Goal: Information Seeking & Learning: Learn about a topic

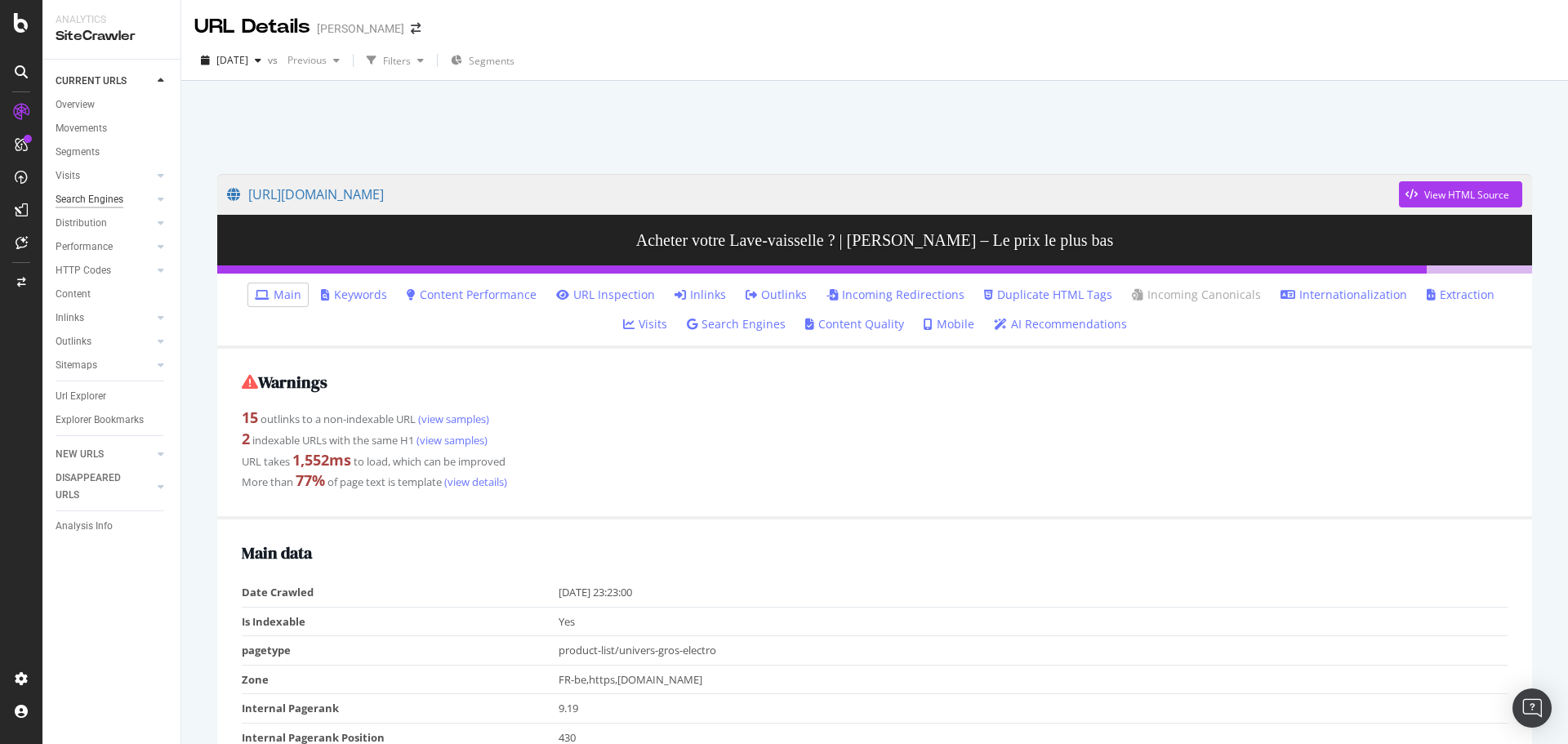
click at [89, 191] on div "Search Engines" at bounding box center [89, 199] width 68 height 17
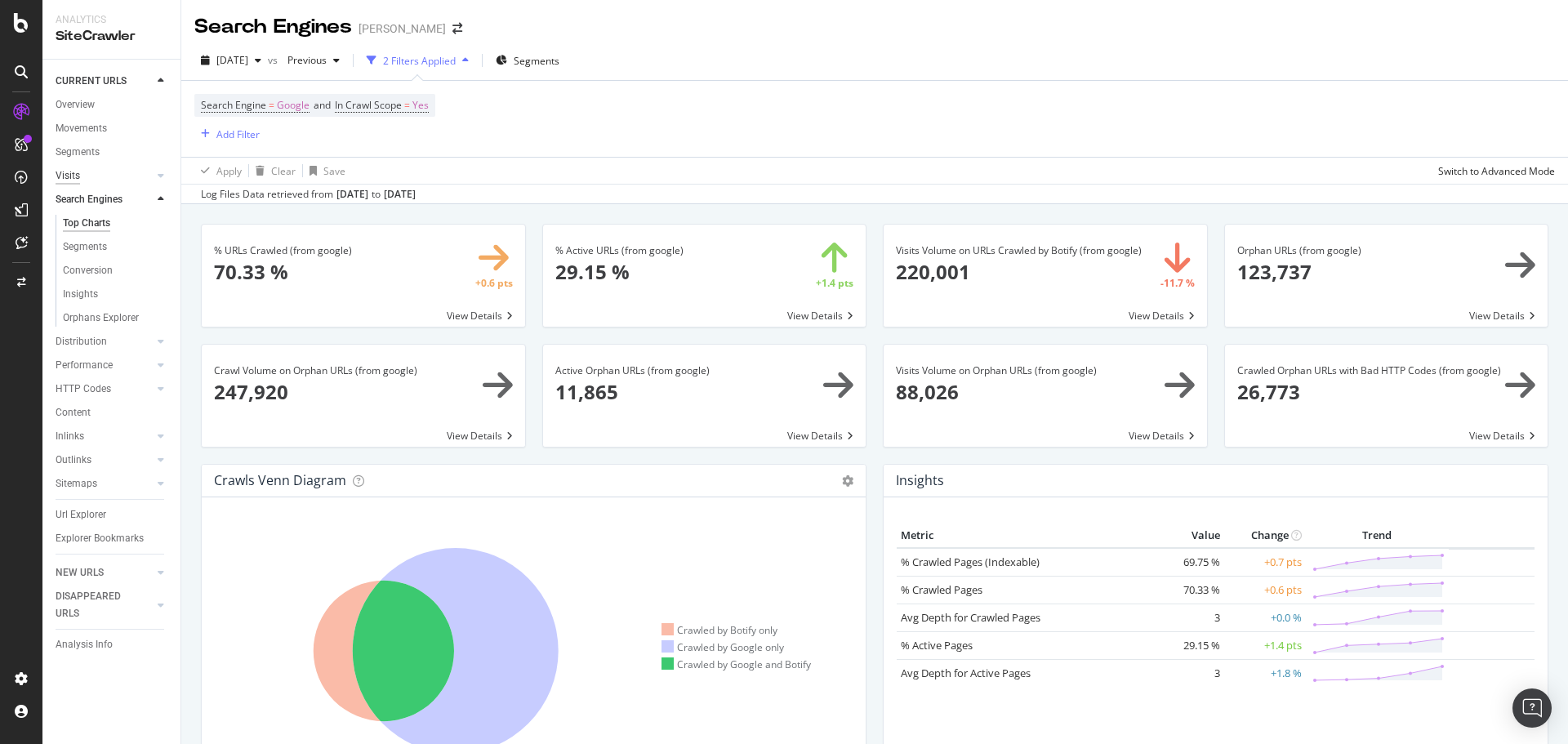
click at [80, 173] on div "Visits" at bounding box center [67, 176] width 24 height 17
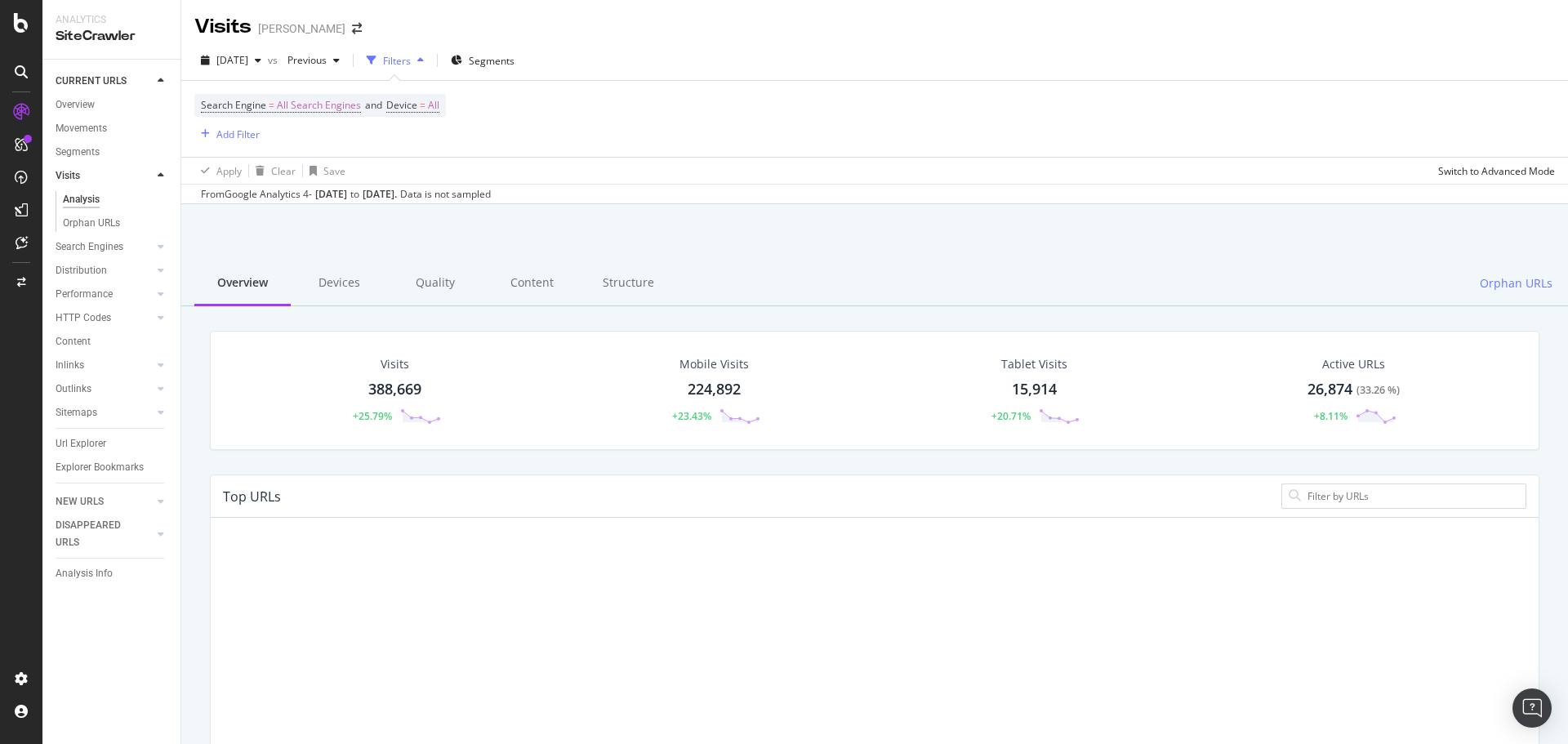
click at [85, 196] on div "Analysis" at bounding box center [81, 199] width 37 height 17
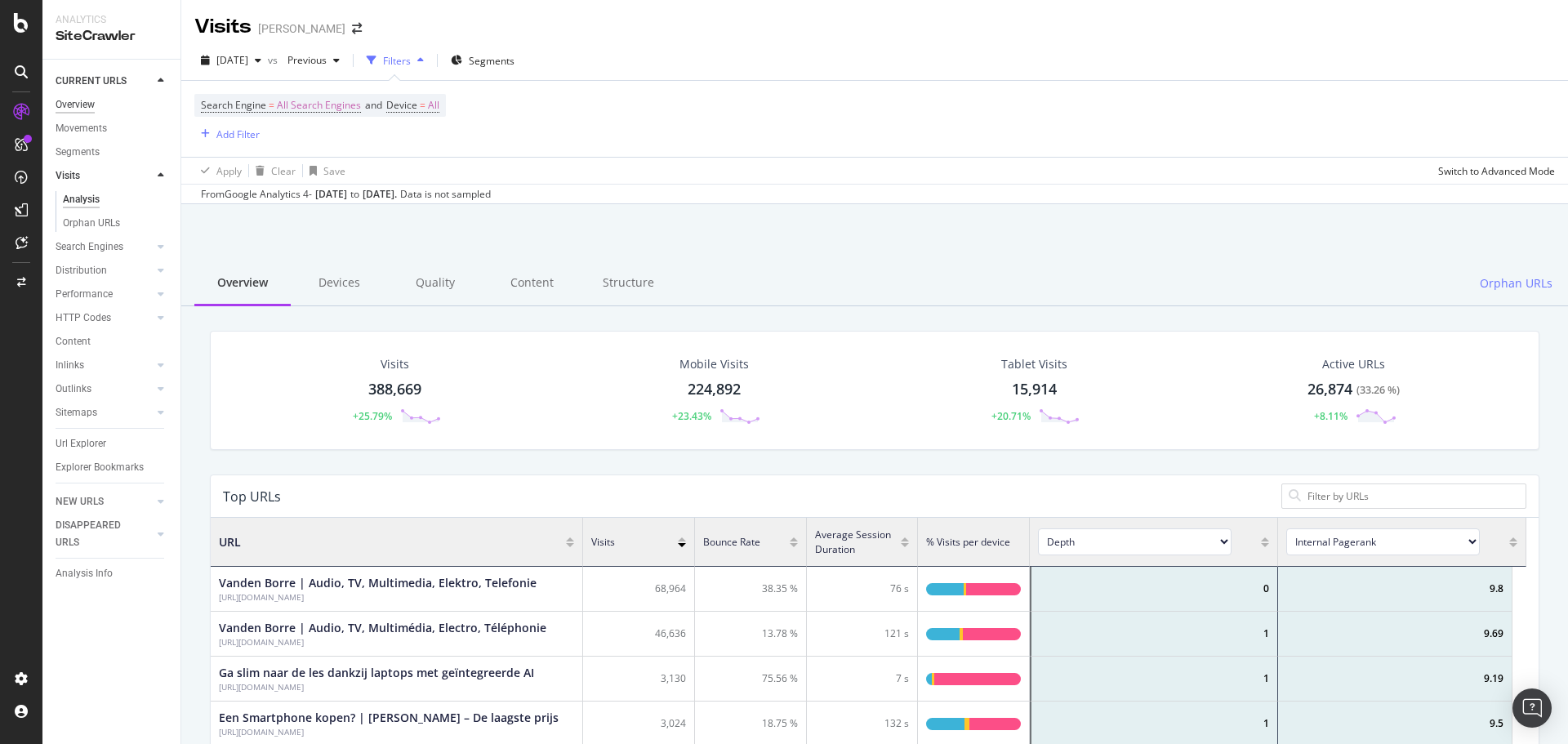
click at [72, 107] on div "Overview" at bounding box center [74, 105] width 39 height 17
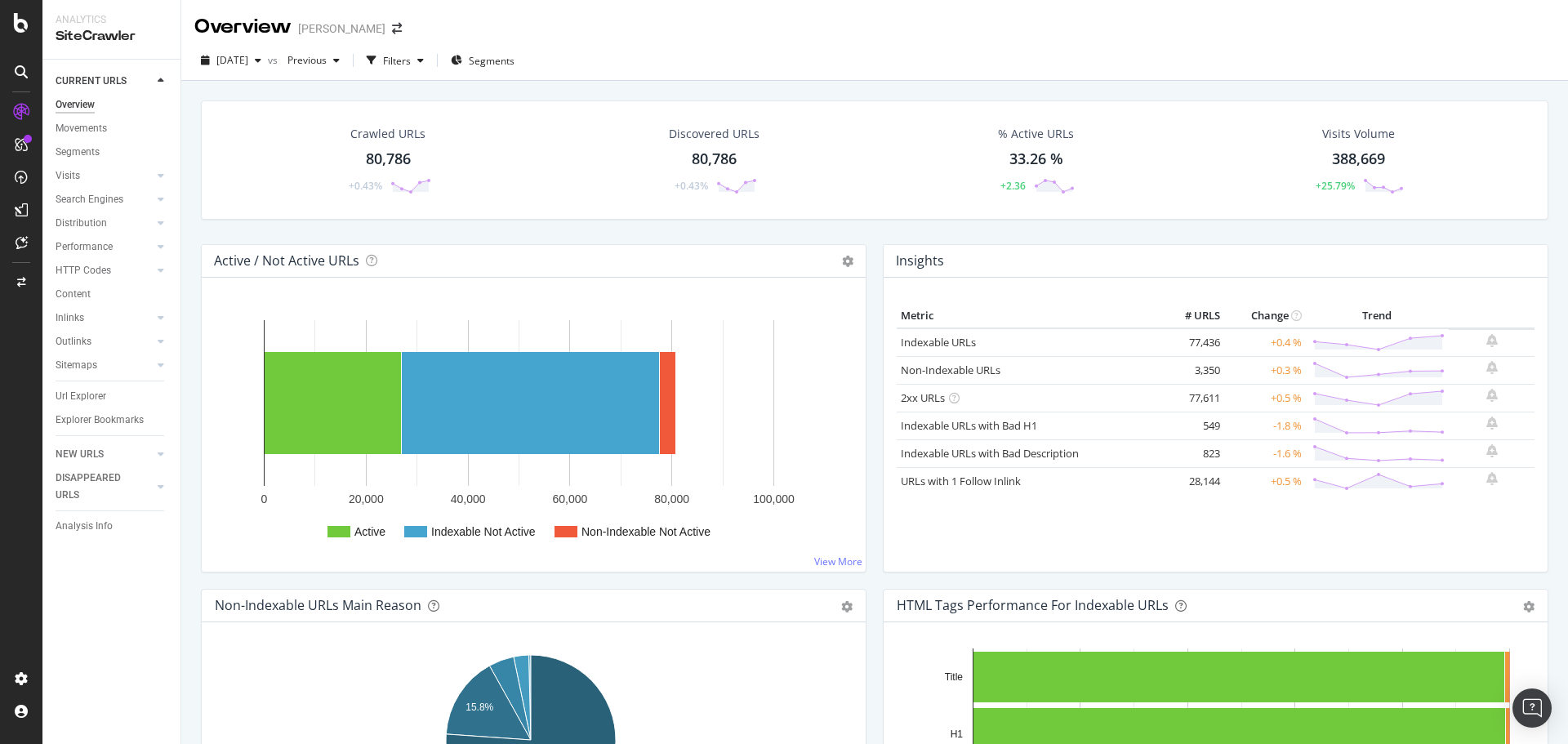
click at [1196, 421] on td "549" at bounding box center [1192, 425] width 65 height 28
click at [1006, 427] on link "Indexable URLs with Bad H1" at bounding box center [969, 425] width 137 height 14
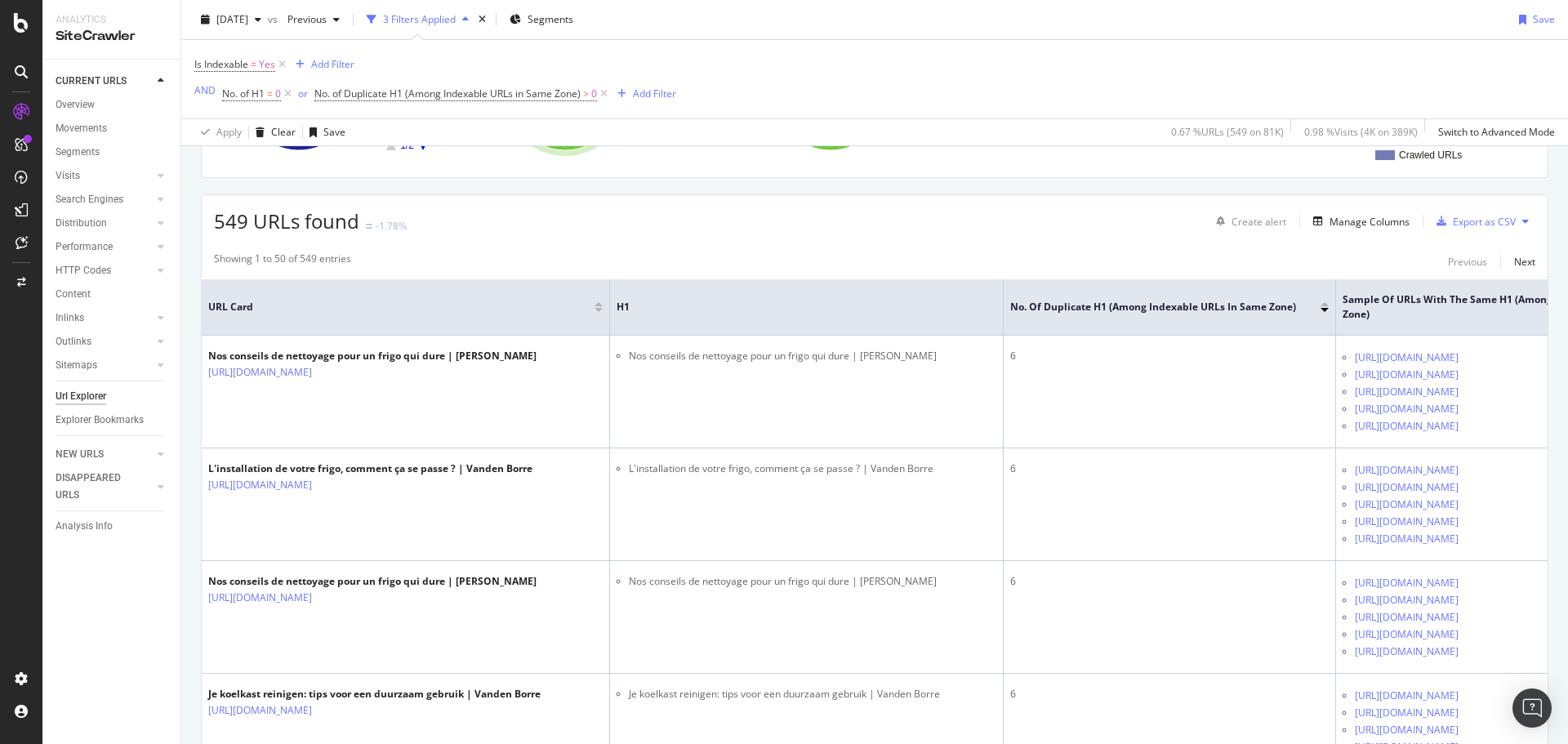
scroll to position [245, 0]
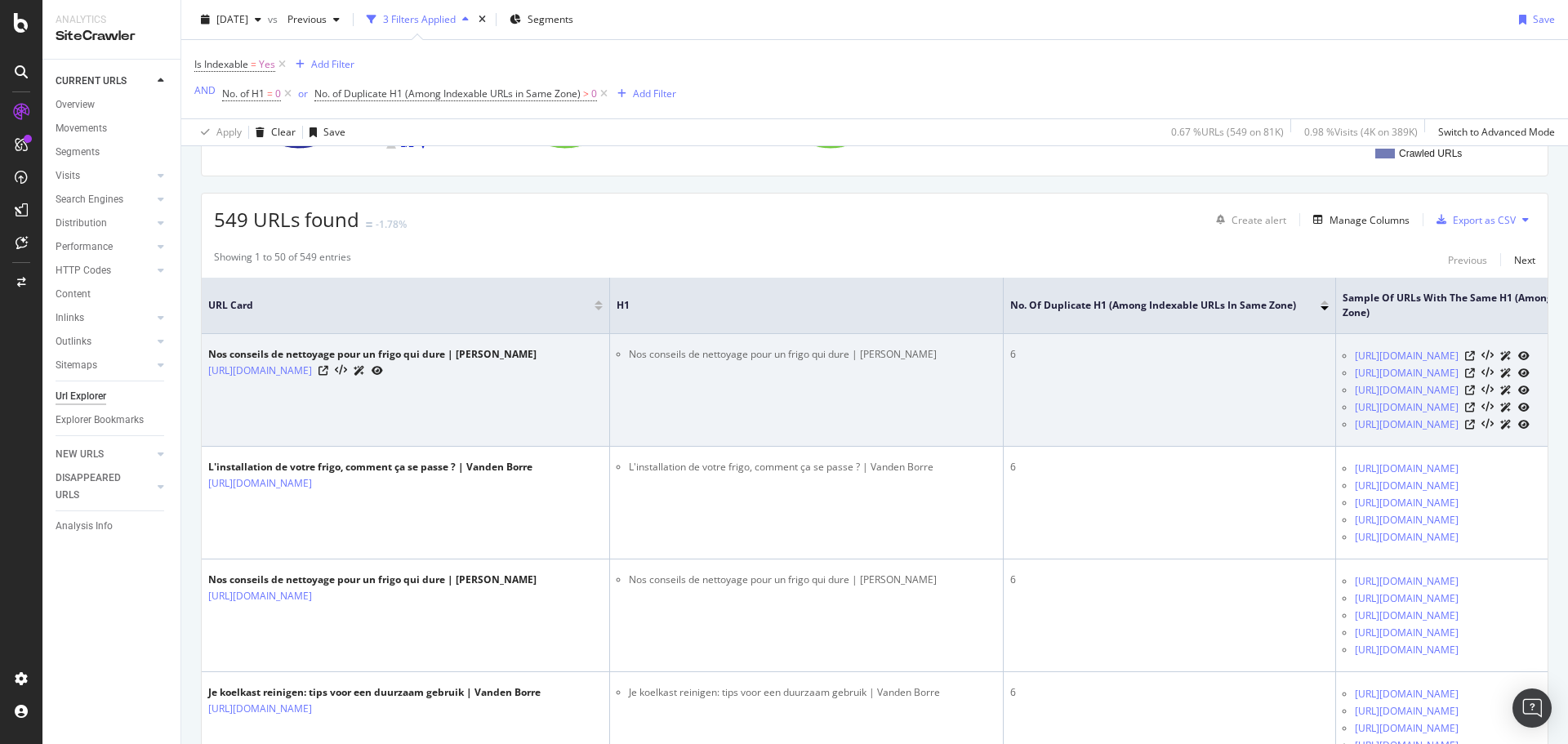
click at [1254, 434] on td "6" at bounding box center [1169, 390] width 332 height 113
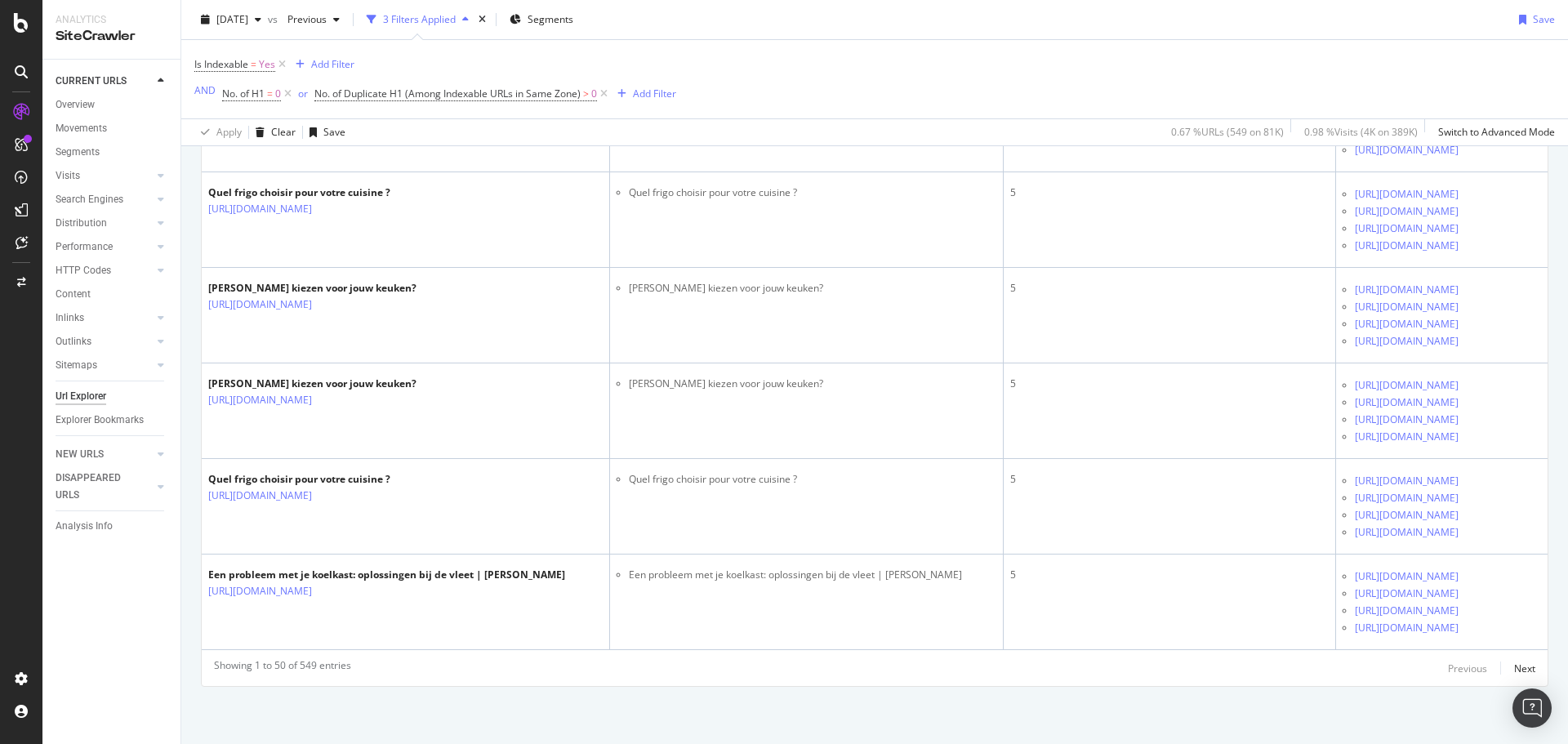
scroll to position [7837, 0]
click at [96, 76] on div "CURRENT URLS" at bounding box center [90, 81] width 71 height 17
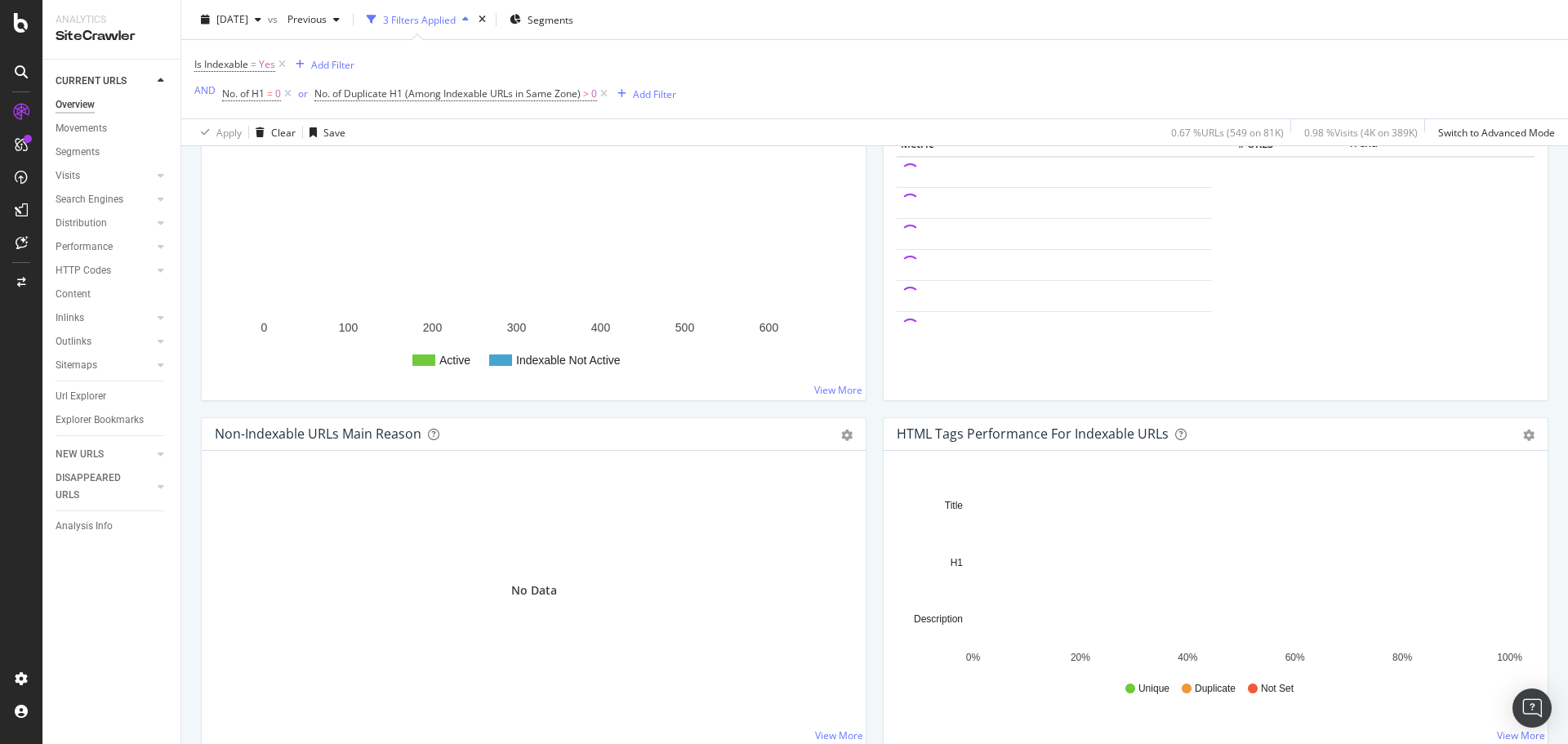
scroll to position [408, 0]
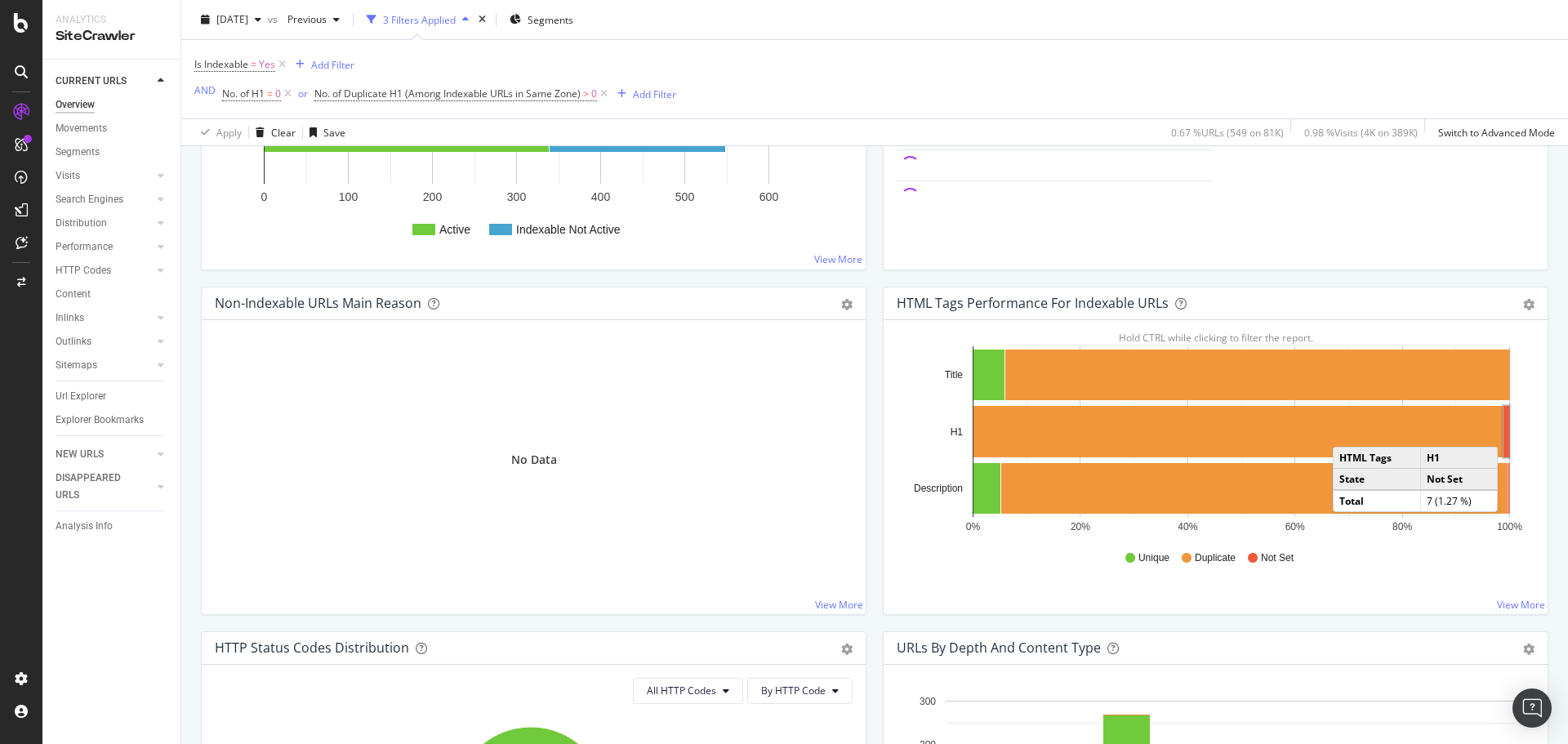
click at [1504, 431] on rect "A chart." at bounding box center [1506, 432] width 5 height 52
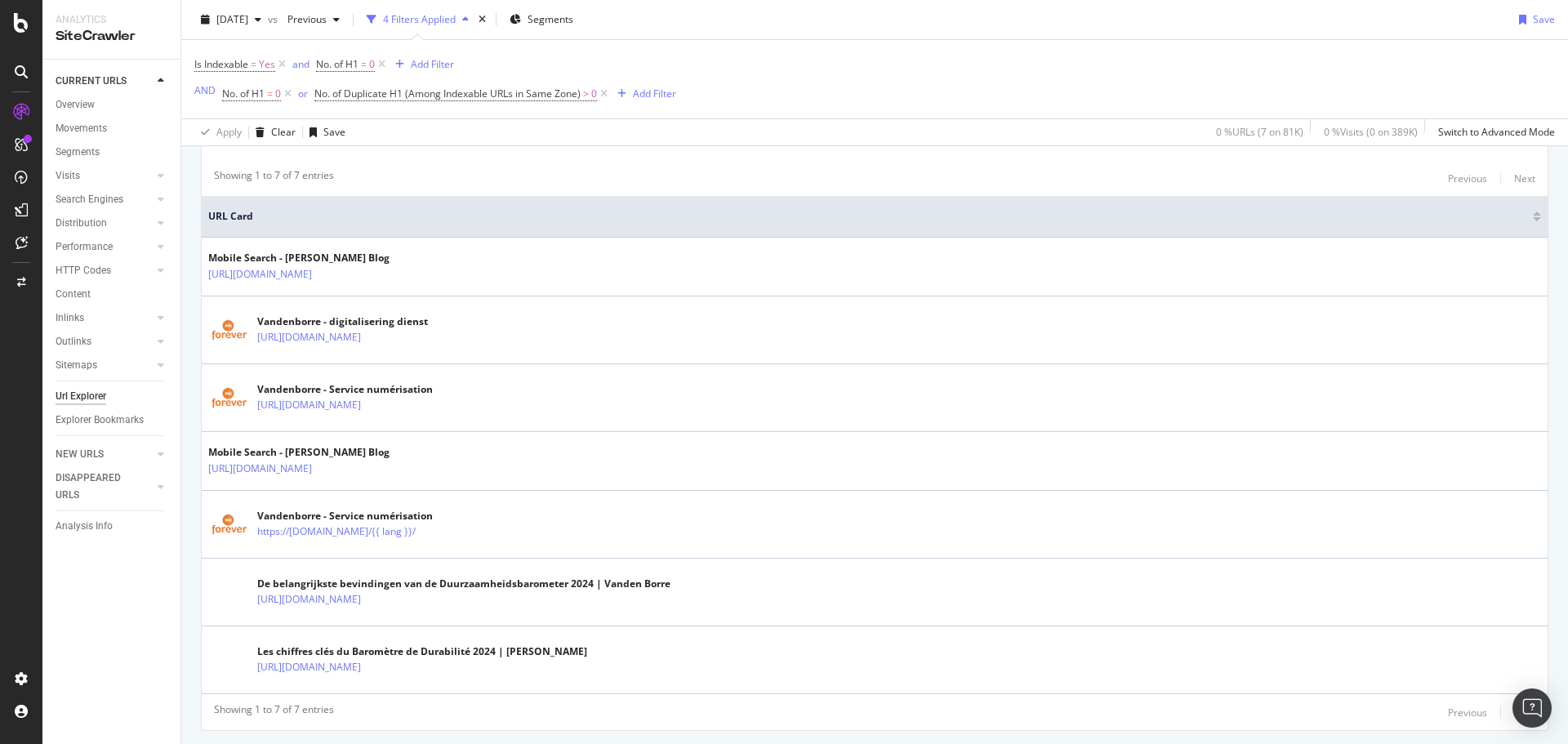
scroll to position [371, 0]
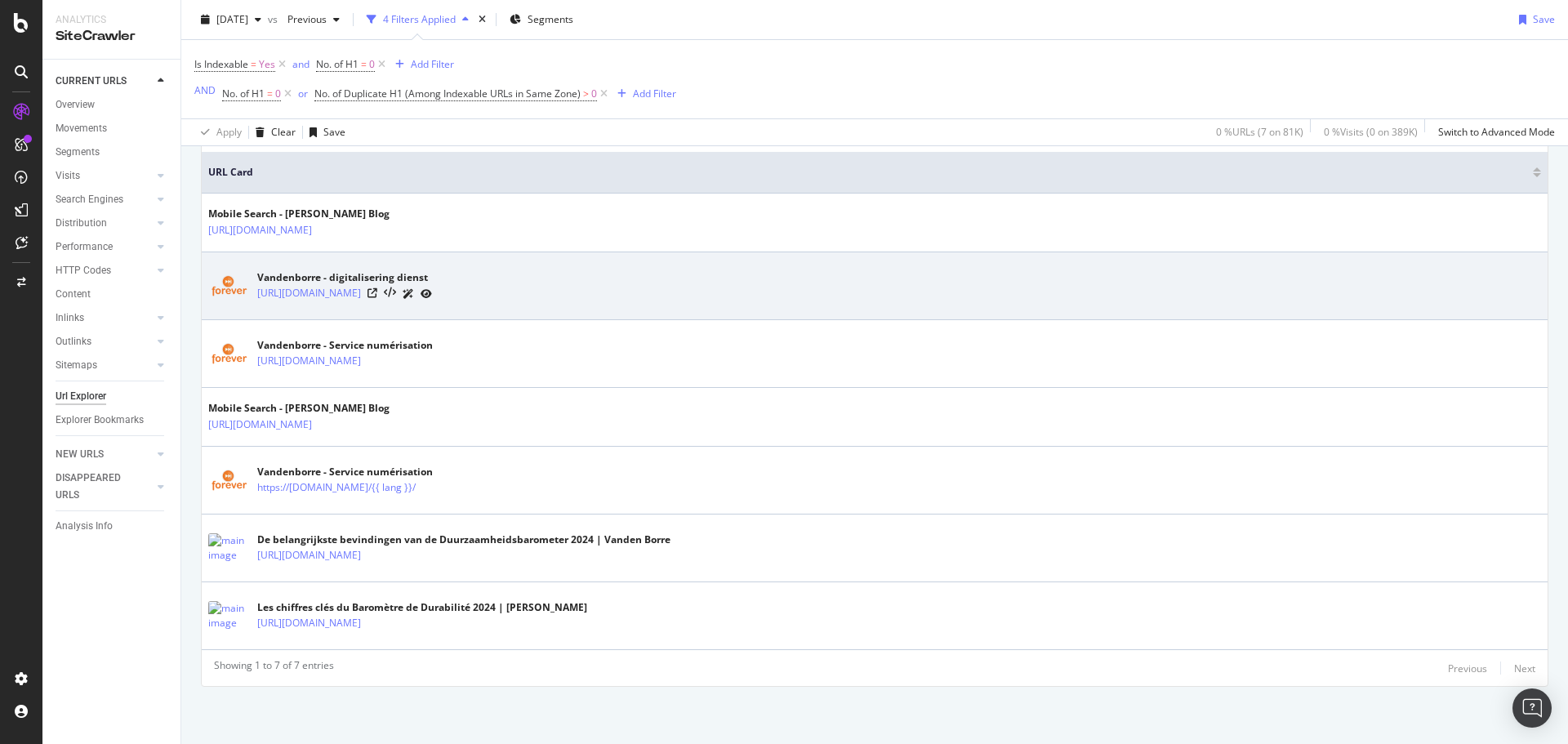
click at [399, 280] on div "Vandenborre - digitalisering dienst" at bounding box center [344, 278] width 175 height 14
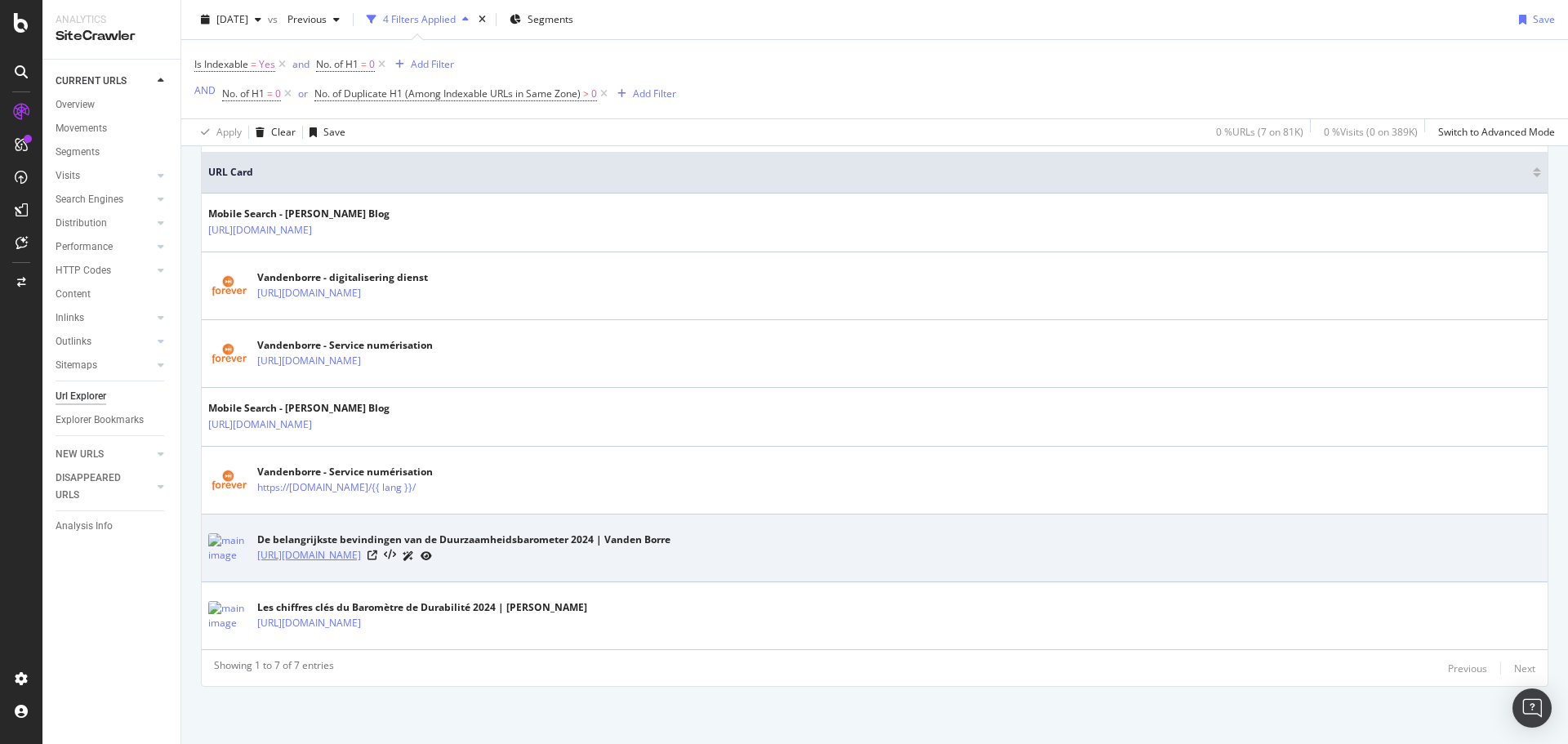
click at [347, 558] on link "[URL][DOMAIN_NAME]" at bounding box center [309, 556] width 104 height 16
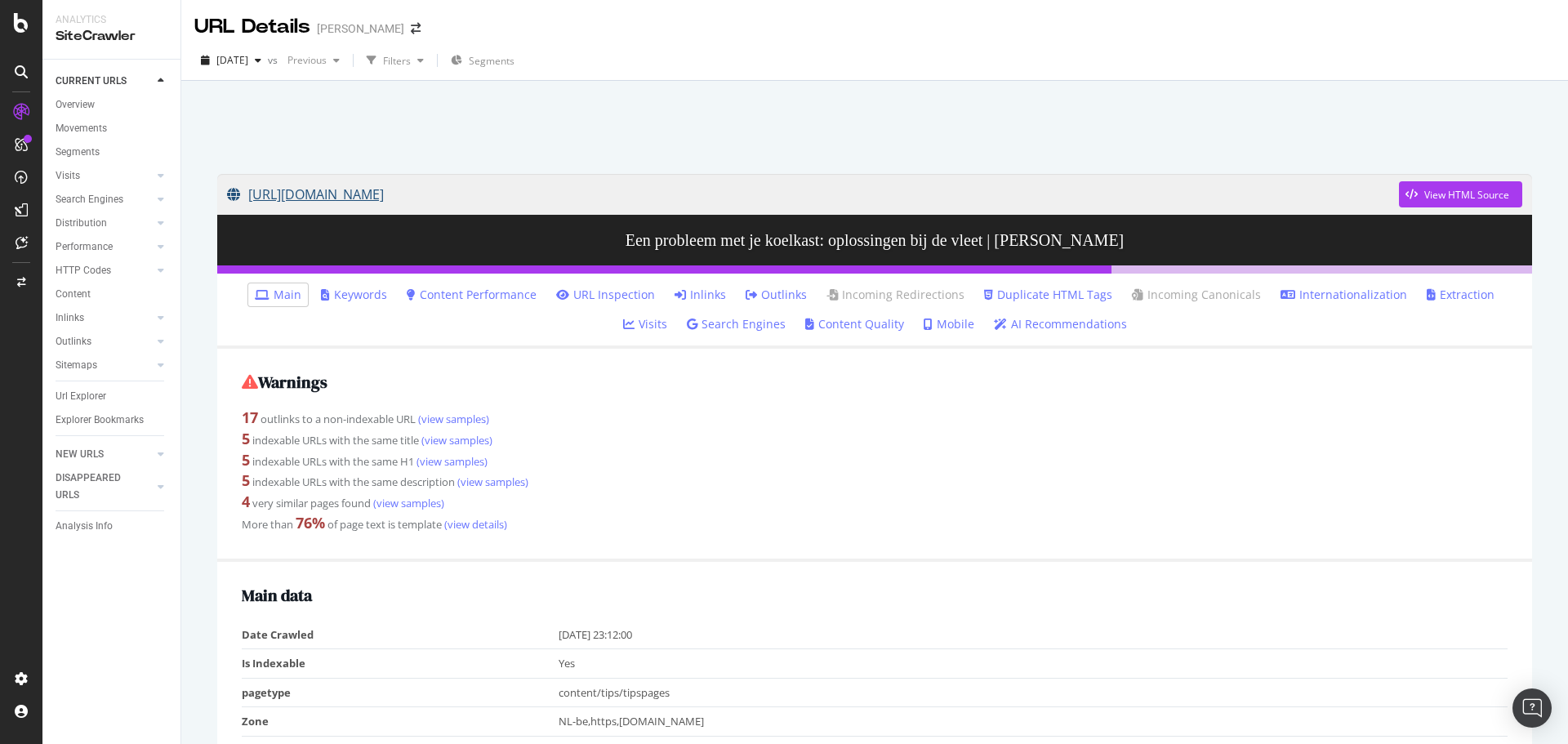
click at [706, 193] on link "https://www.vandenborre.be/een-probleem-met-oplossingen/koelkast-met-diepvriezer" at bounding box center [813, 194] width 1172 height 41
click at [459, 415] on link "(view samples)" at bounding box center [451, 419] width 73 height 14
